Goal: Transaction & Acquisition: Purchase product/service

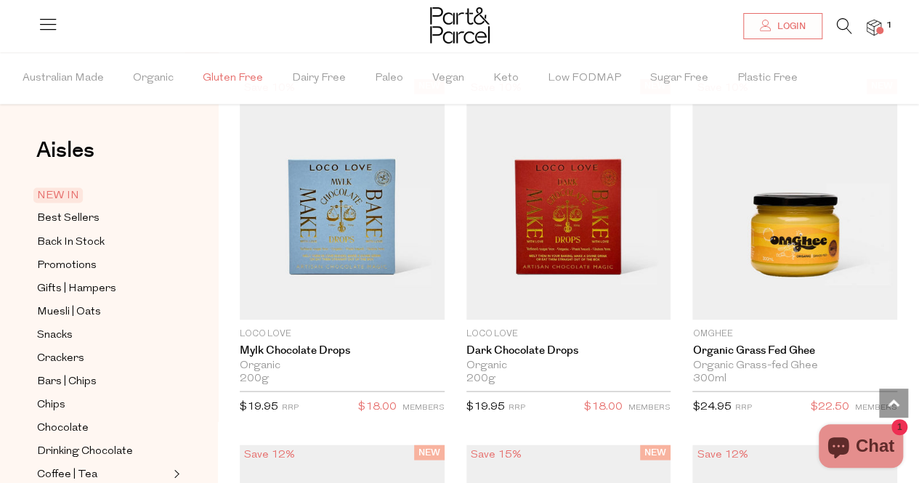
scroll to position [1139, 0]
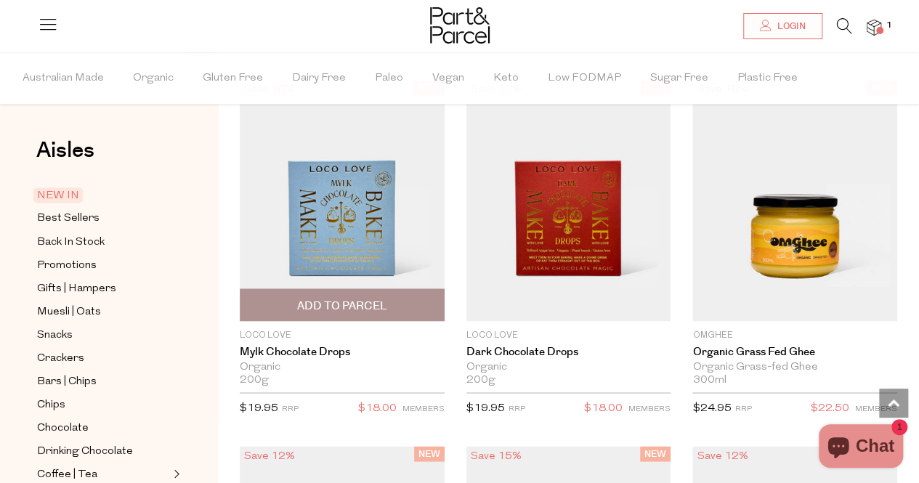
click at [396, 305] on span "Add To Parcel" at bounding box center [342, 304] width 196 height 31
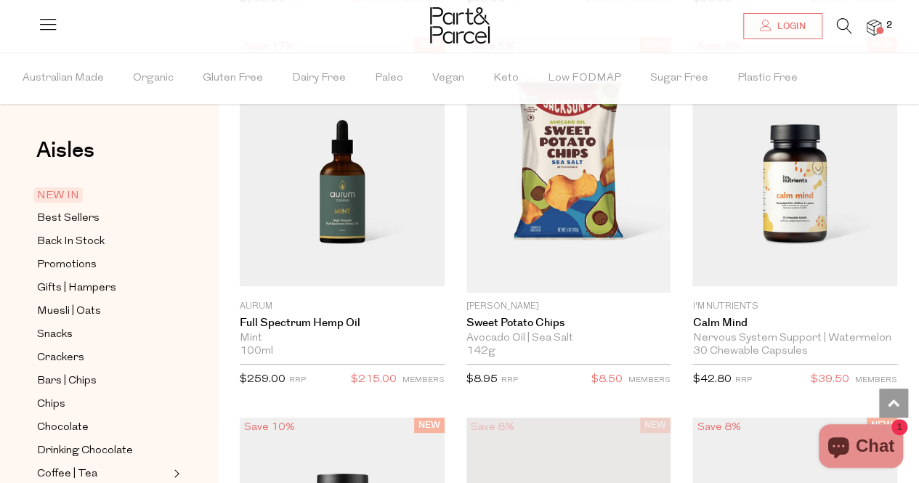
scroll to position [2621, 0]
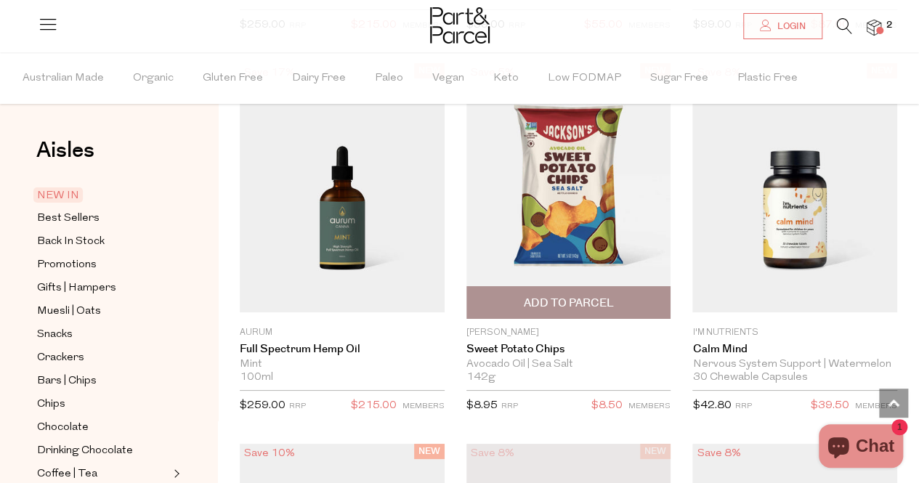
click at [576, 296] on span "Add To Parcel" at bounding box center [568, 303] width 90 height 15
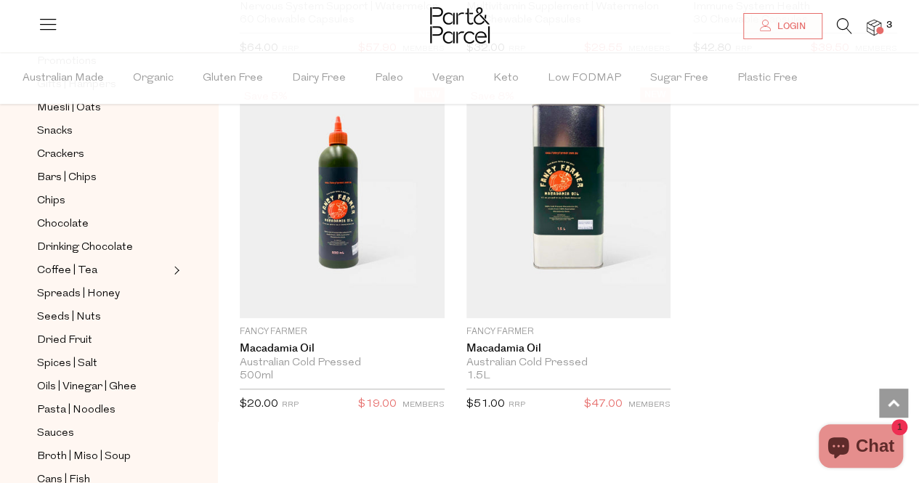
scroll to position [178, 0]
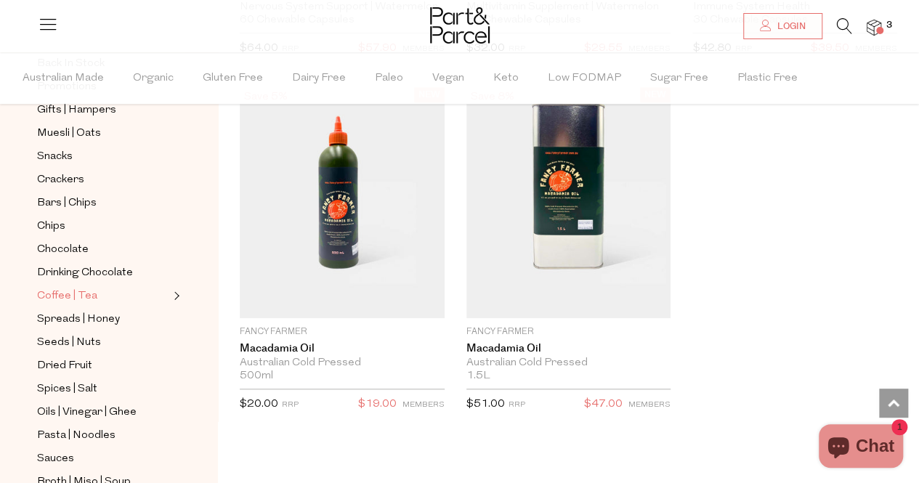
click at [72, 291] on span "Coffee | Tea" at bounding box center [67, 296] width 60 height 17
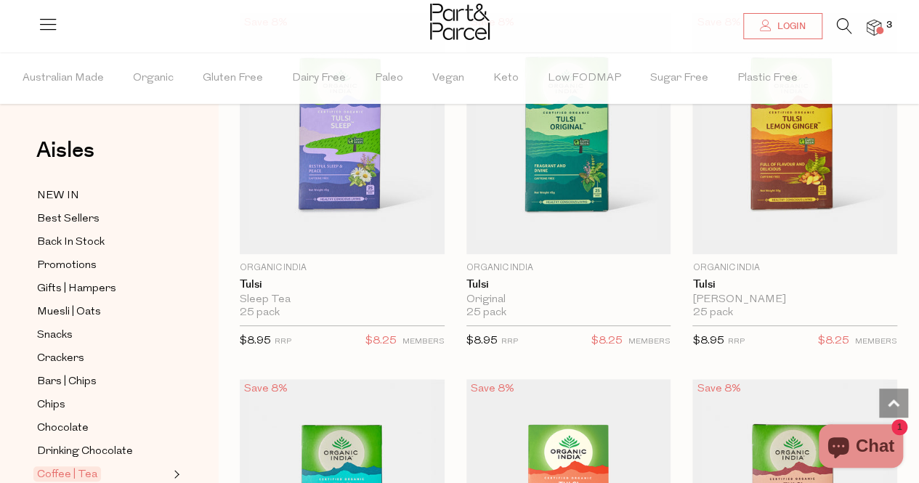
scroll to position [2756, 0]
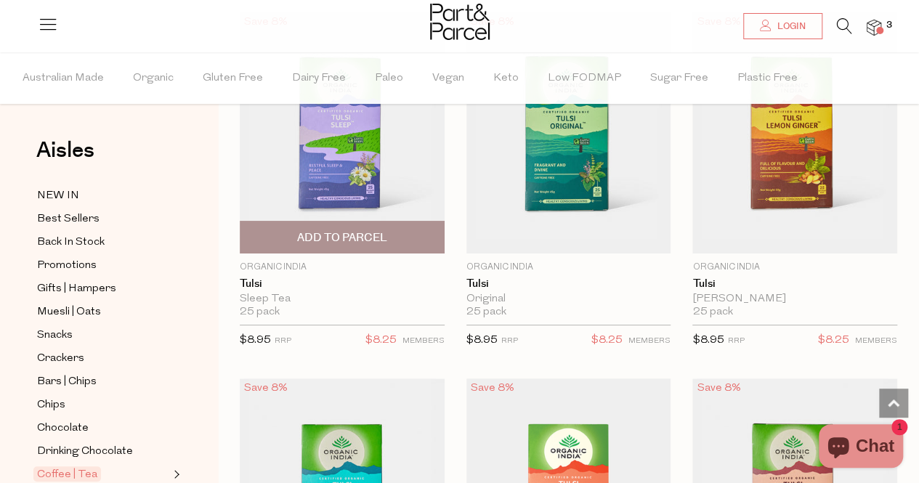
click at [362, 230] on span "Add To Parcel" at bounding box center [342, 237] width 90 height 15
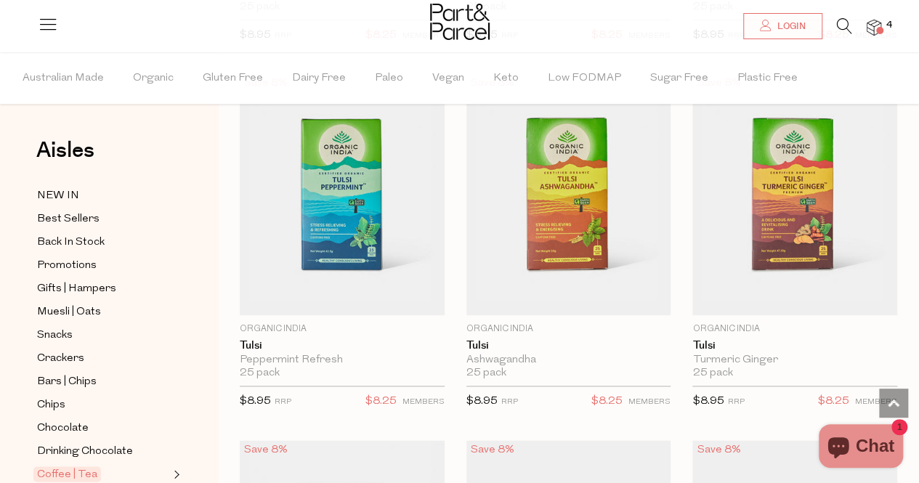
scroll to position [3428, 0]
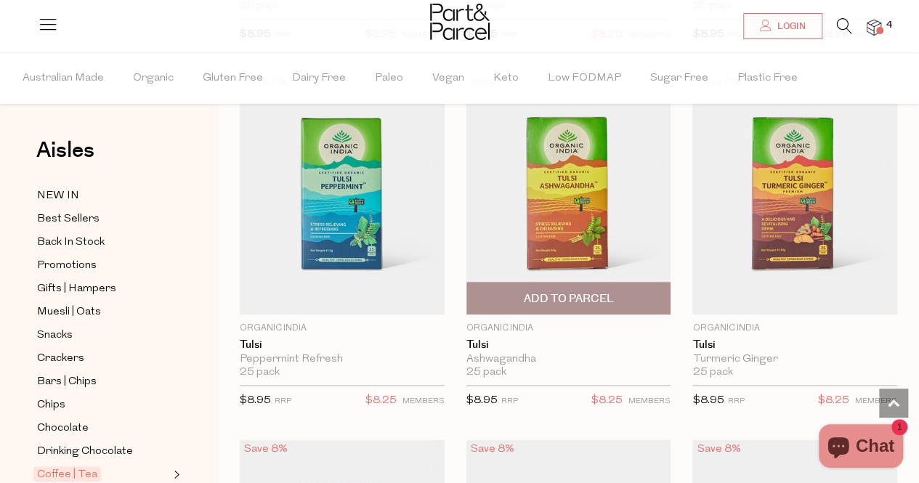
click at [610, 283] on span "Add To Parcel" at bounding box center [569, 298] width 196 height 31
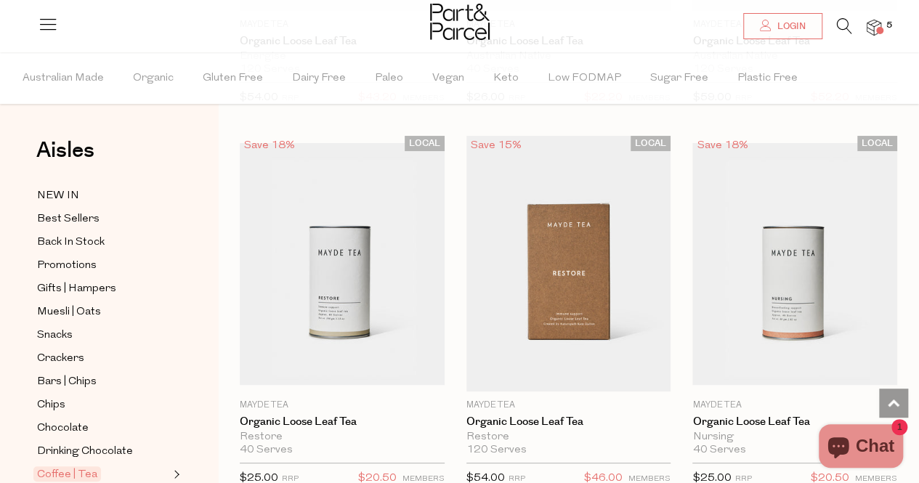
scroll to position [5563, 0]
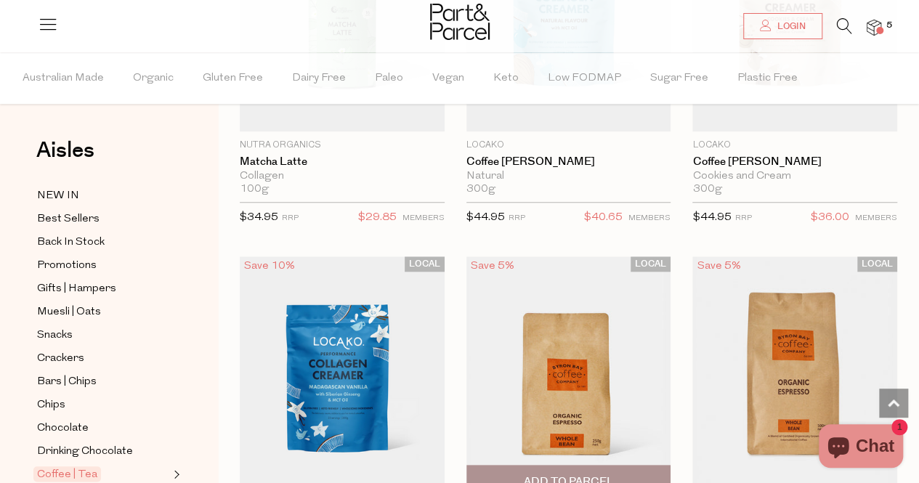
scroll to position [8675, 0]
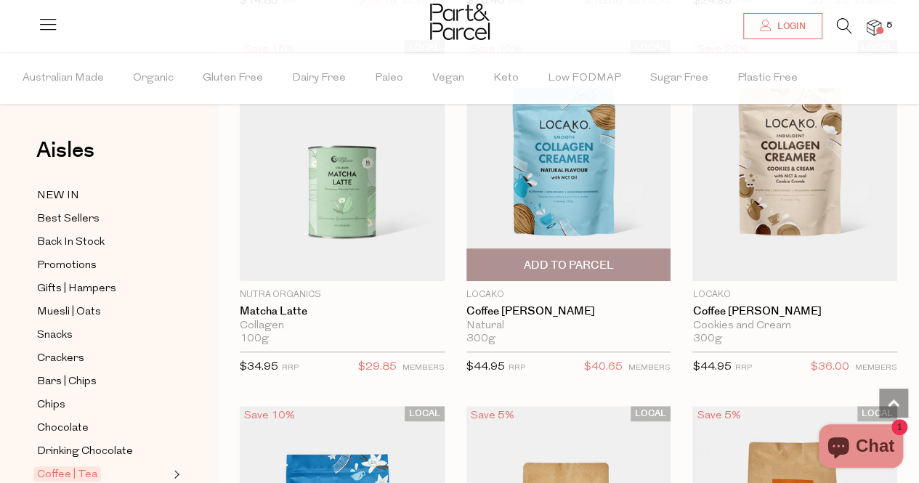
click at [568, 258] on span "Add To Parcel" at bounding box center [568, 265] width 90 height 15
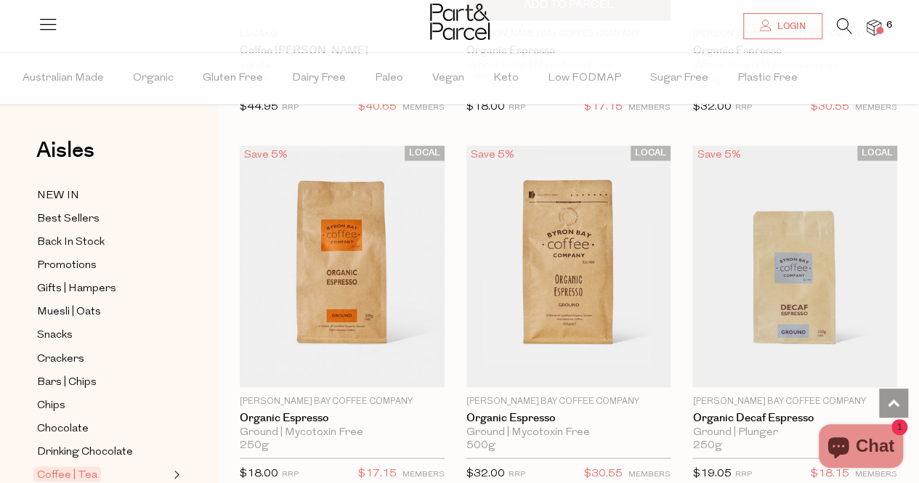
scroll to position [9303, 0]
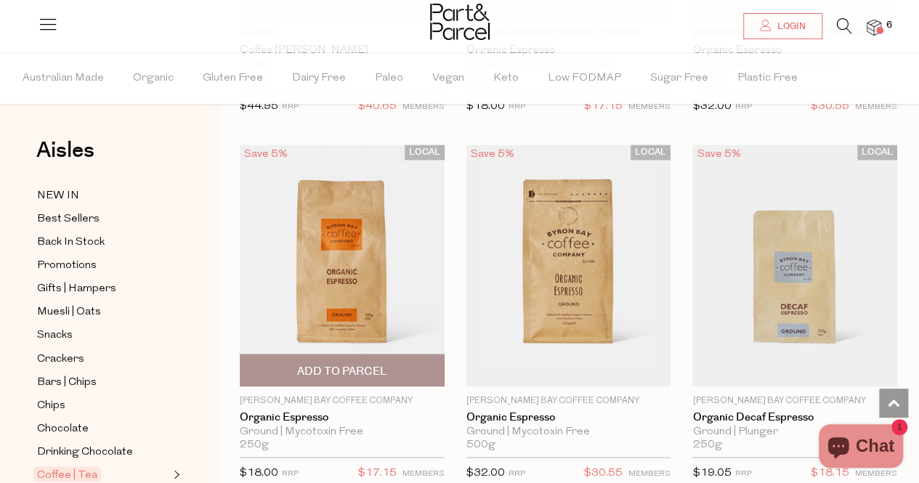
click at [353, 363] on span "Add To Parcel" at bounding box center [342, 370] width 90 height 15
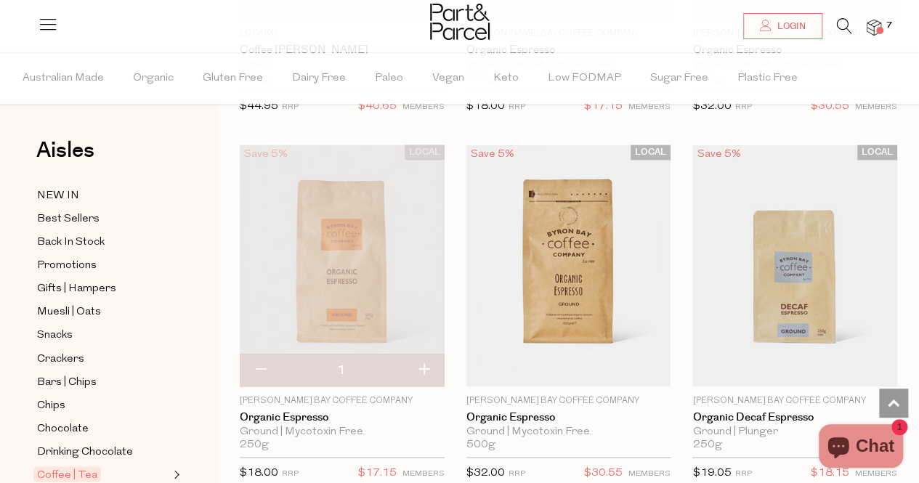
click at [259, 354] on button "button" at bounding box center [260, 370] width 41 height 32
type input "0"
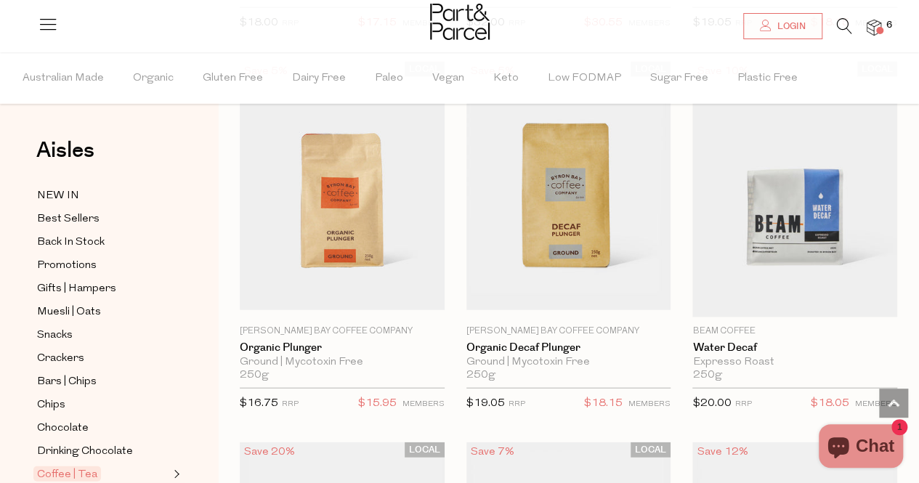
scroll to position [9753, 0]
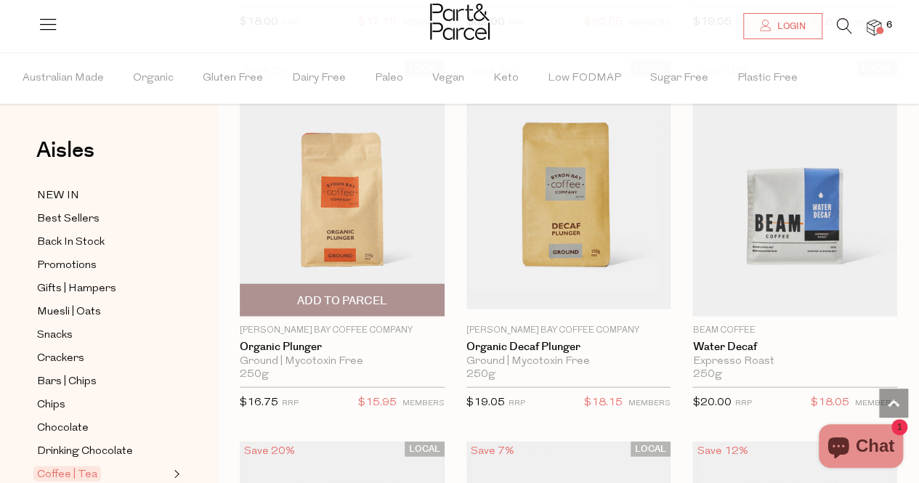
click at [327, 293] on span "Add To Parcel" at bounding box center [342, 300] width 90 height 15
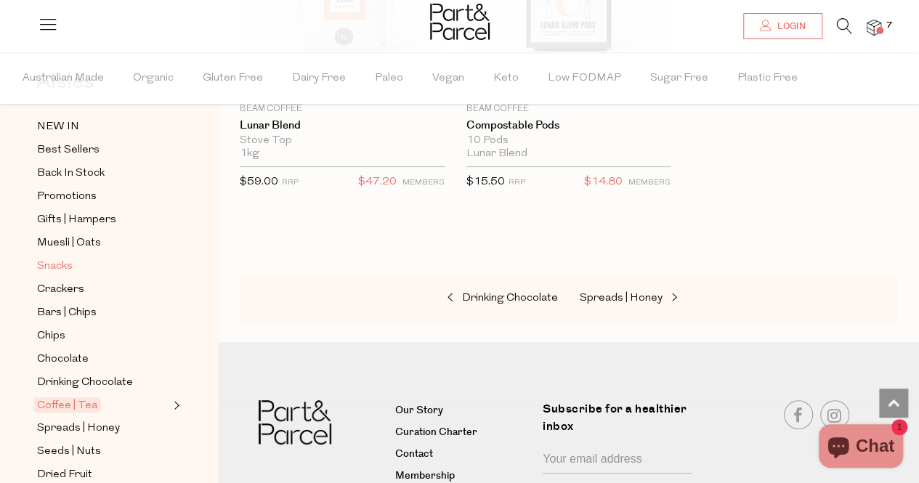
scroll to position [71, 0]
click at [54, 259] on span "Snacks" at bounding box center [55, 264] width 36 height 17
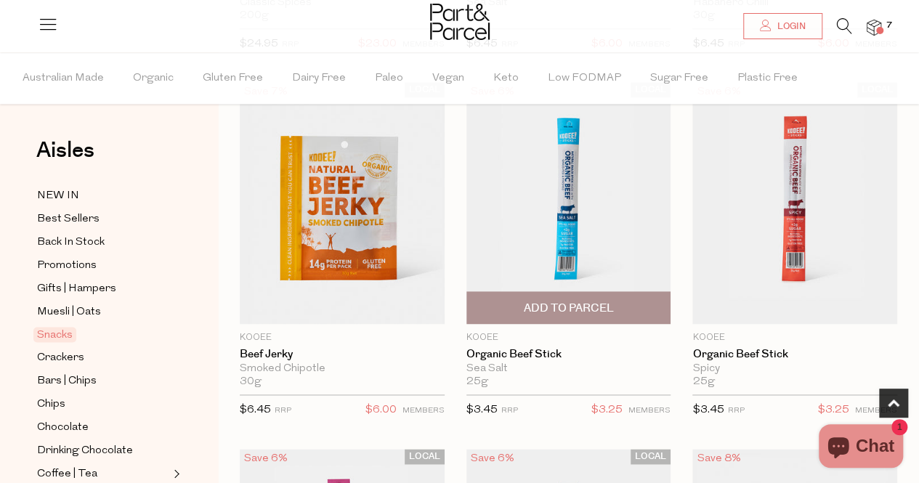
scroll to position [840, 0]
click at [600, 303] on span "Add To Parcel" at bounding box center [568, 307] width 90 height 15
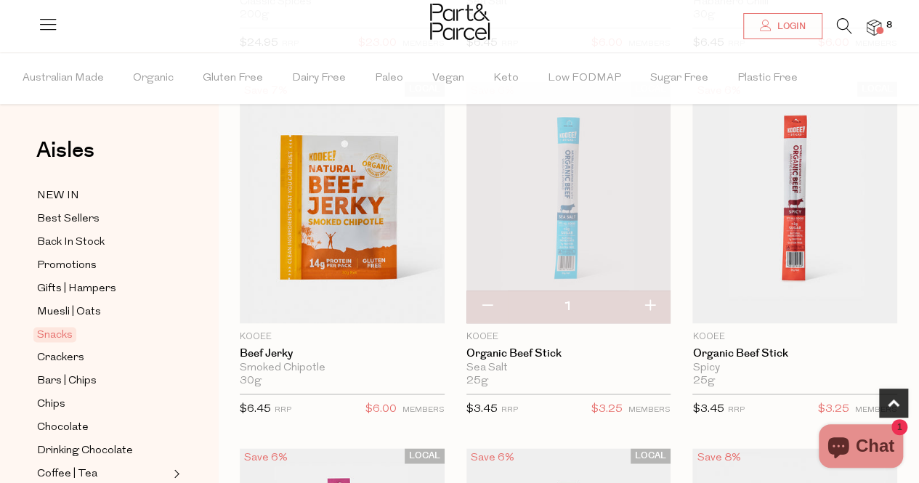
click at [651, 305] on button "button" at bounding box center [649, 307] width 41 height 32
type input "2"
click at [646, 304] on button "button" at bounding box center [649, 307] width 41 height 32
type input "3"
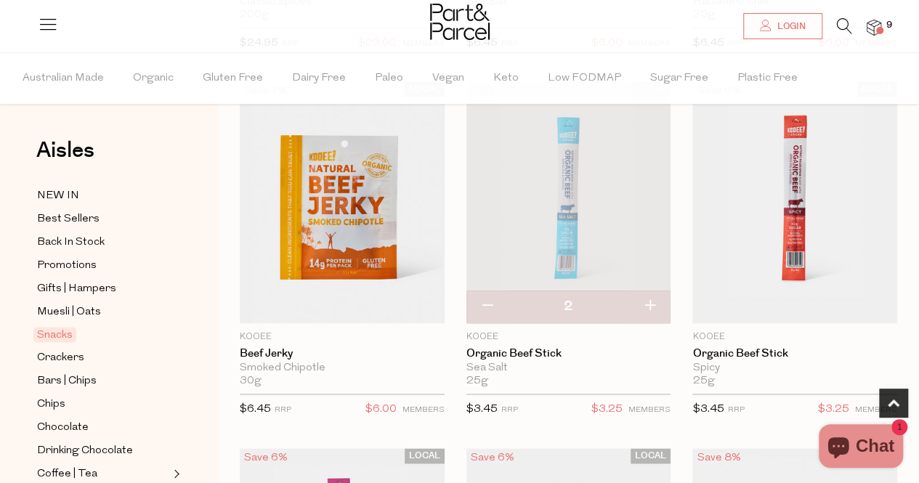
type input "3"
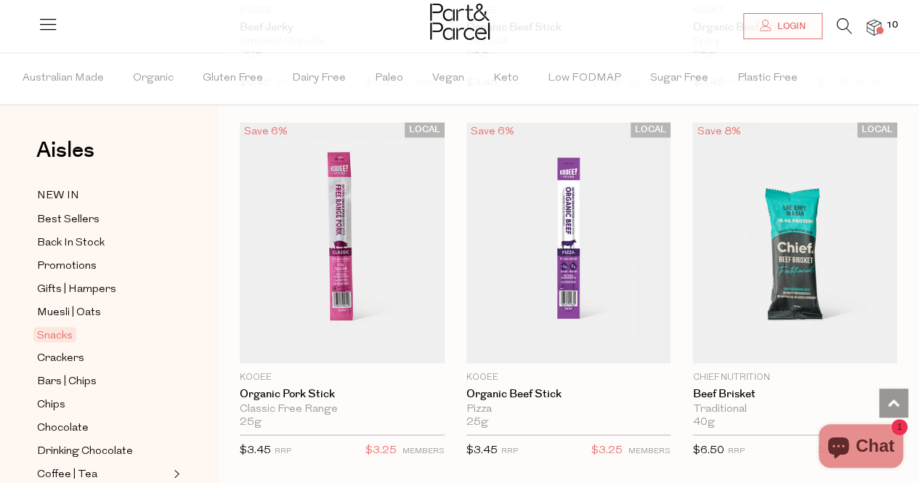
scroll to position [1168, 0]
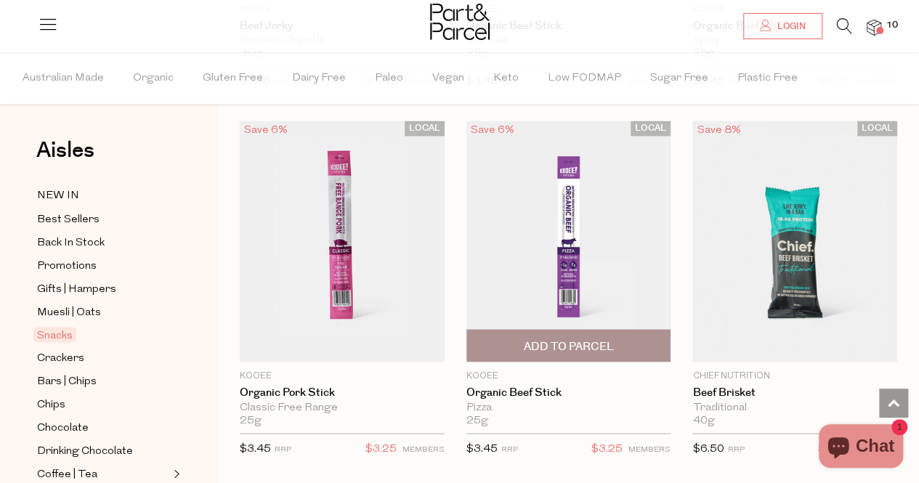
click at [625, 335] on span "Add To Parcel" at bounding box center [569, 345] width 196 height 31
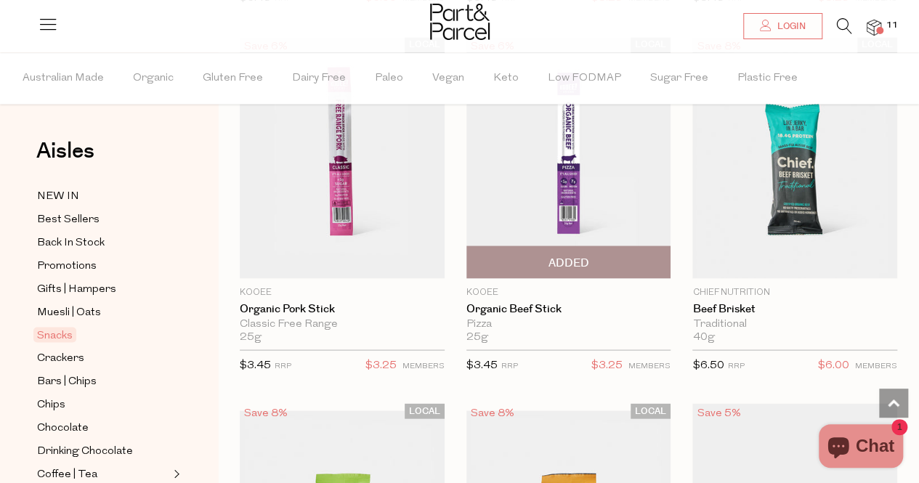
scroll to position [1262, 0]
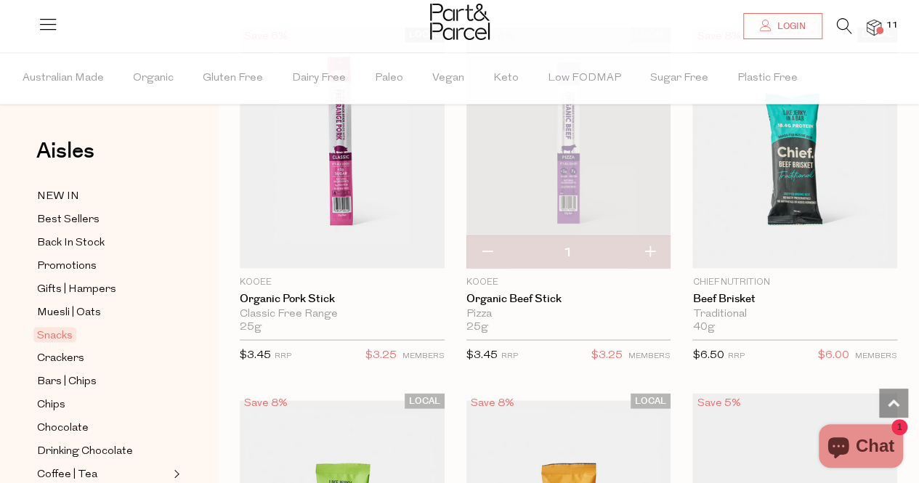
click at [656, 242] on button "button" at bounding box center [649, 252] width 41 height 32
type input "2"
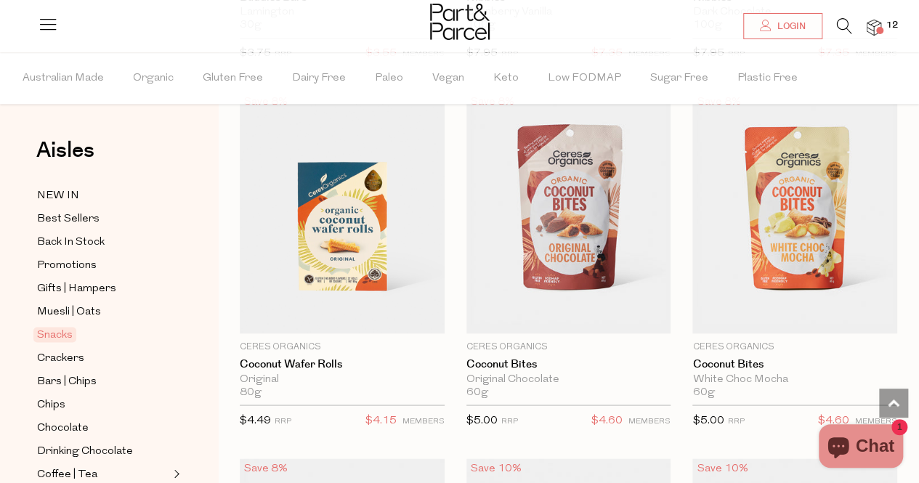
scroll to position [3774, 0]
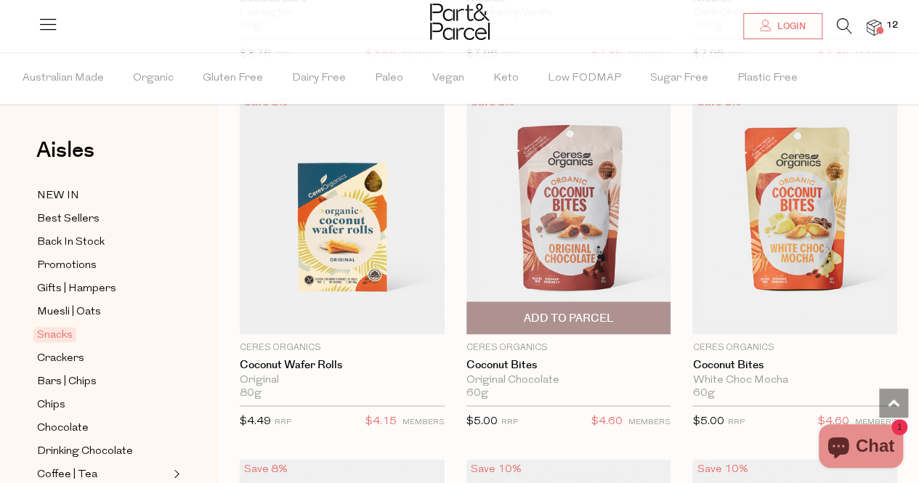
click at [596, 313] on span "Add To Parcel" at bounding box center [569, 317] width 196 height 31
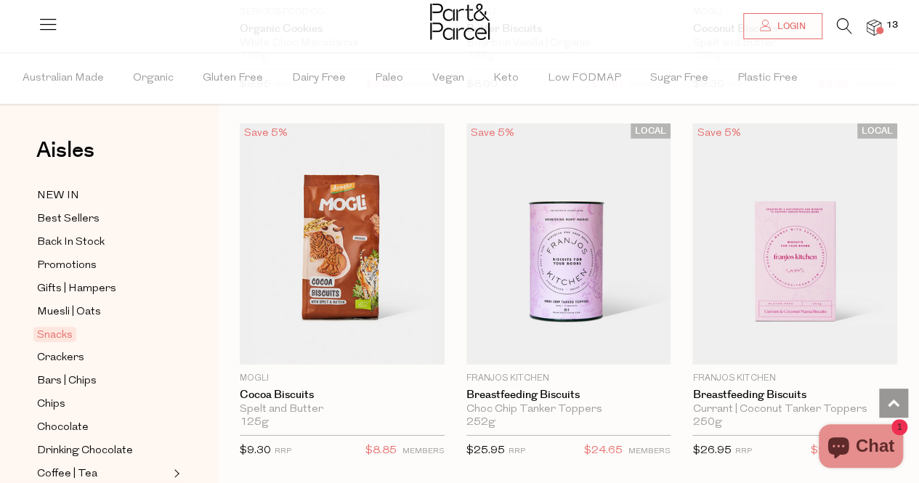
scroll to position [4843, 0]
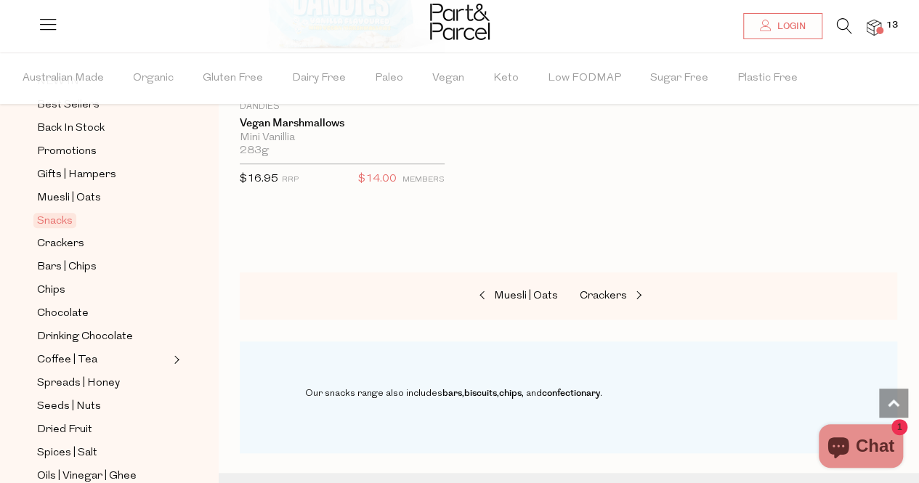
scroll to position [115, 0]
click at [76, 262] on span "Bars | Chips" at bounding box center [67, 266] width 60 height 17
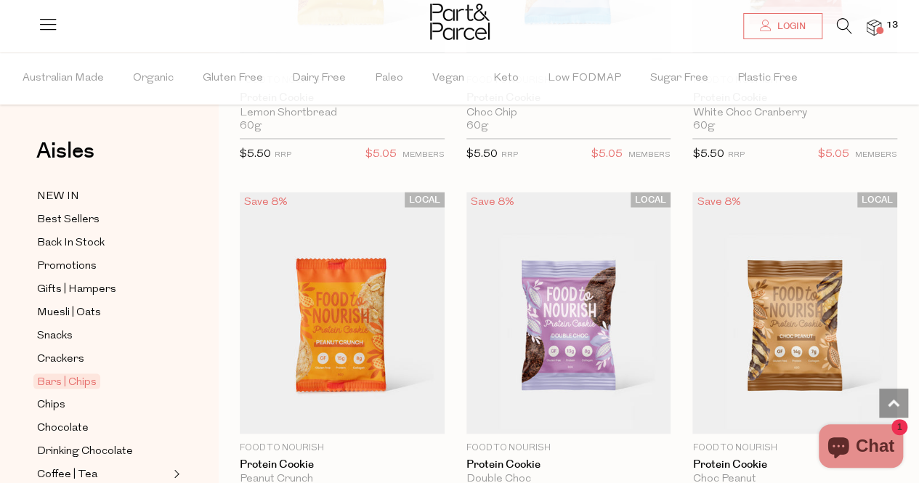
scroll to position [4047, 0]
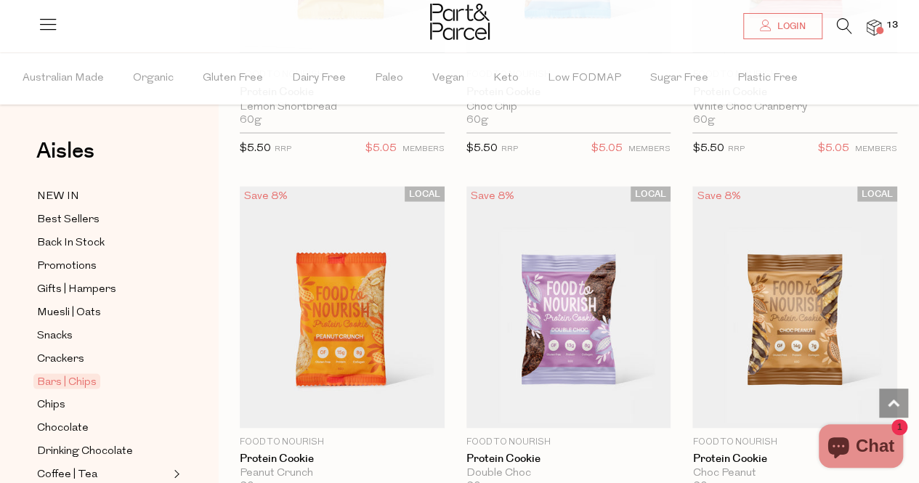
click at [830, 290] on img at bounding box center [794, 306] width 205 height 241
